Goal: Use online tool/utility

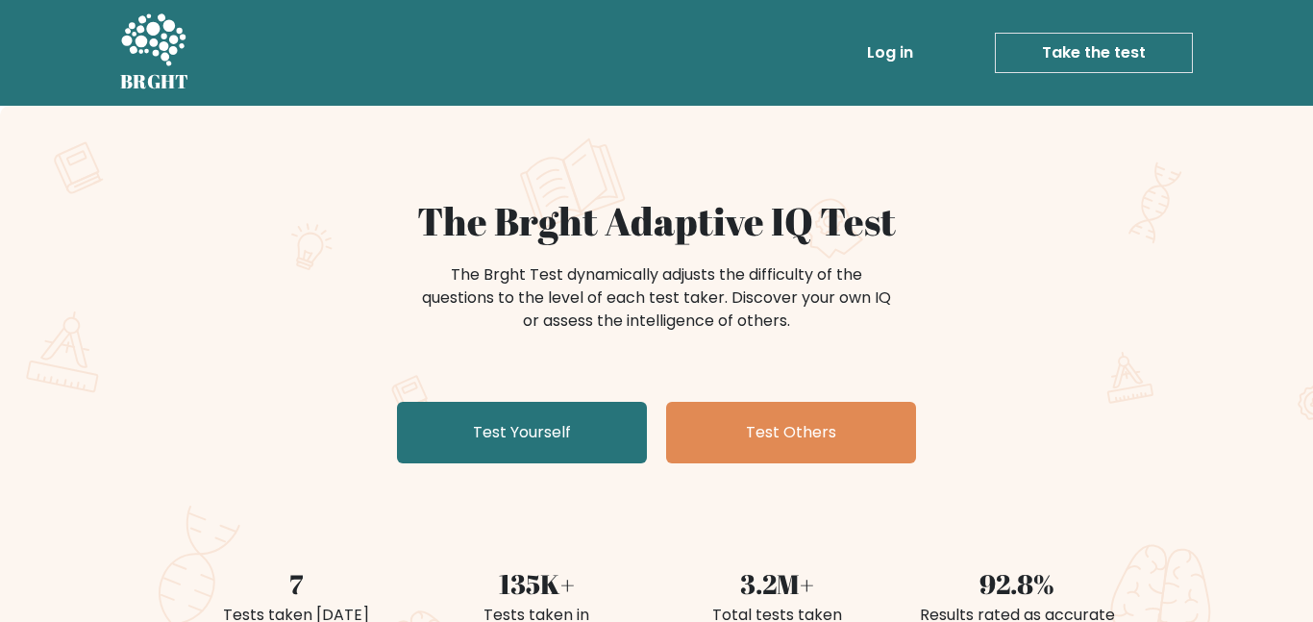
click at [1041, 56] on link "Take the test" at bounding box center [1094, 53] width 198 height 40
click at [1101, 44] on link "Take the test" at bounding box center [1094, 53] width 198 height 40
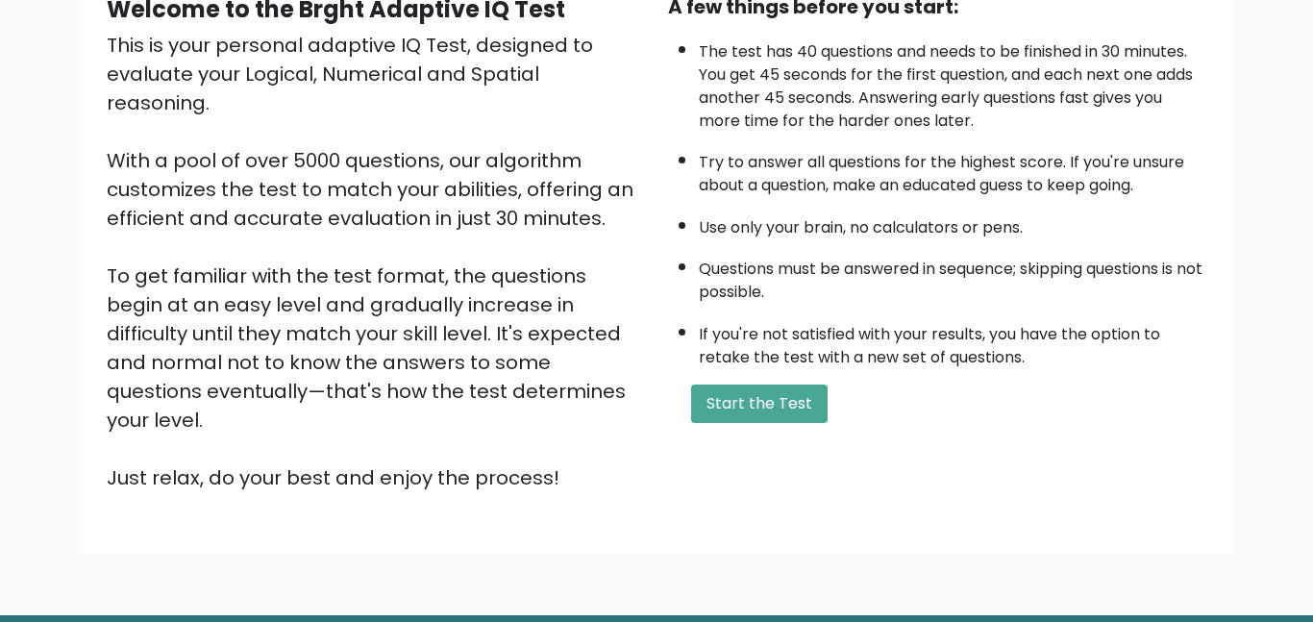
scroll to position [210, 0]
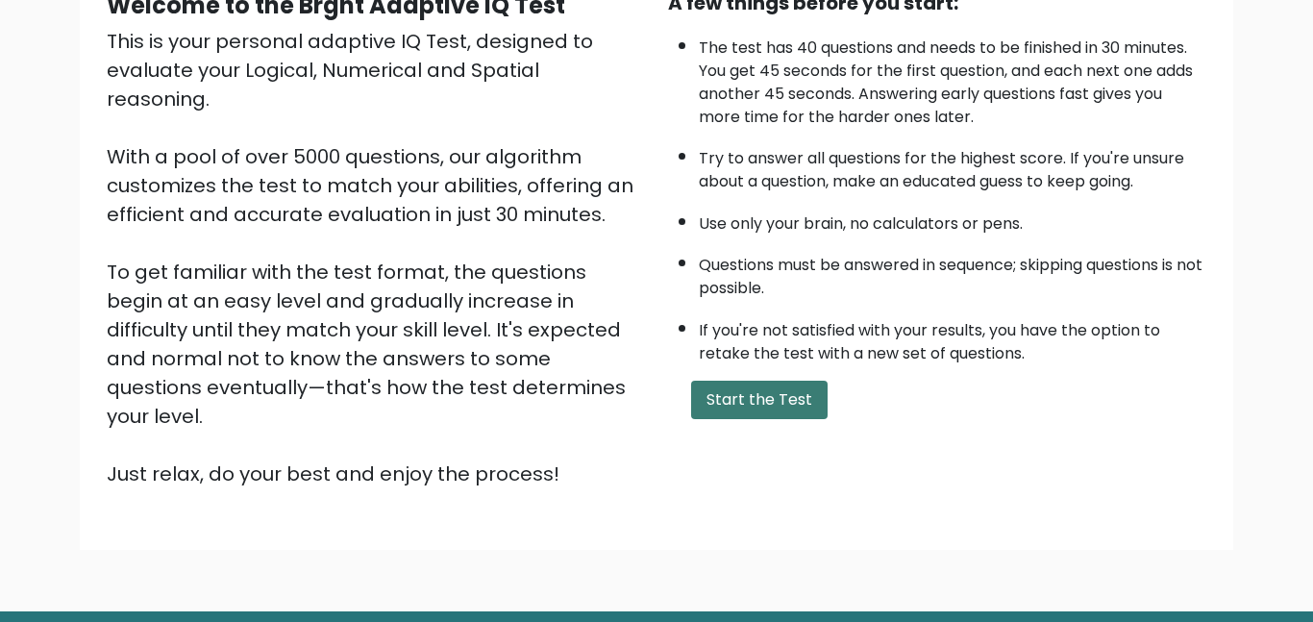
click at [774, 396] on button "Start the Test" at bounding box center [759, 400] width 137 height 38
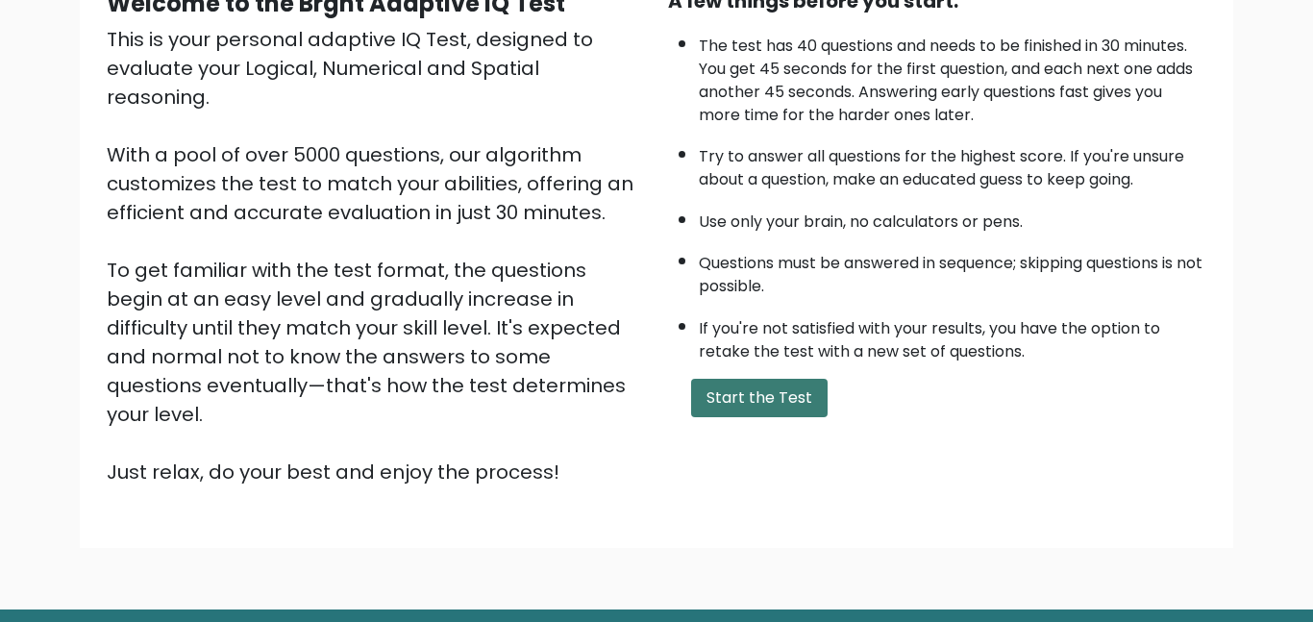
click at [774, 396] on button "Start the Test" at bounding box center [759, 398] width 137 height 38
